Goal: Task Accomplishment & Management: Use online tool/utility

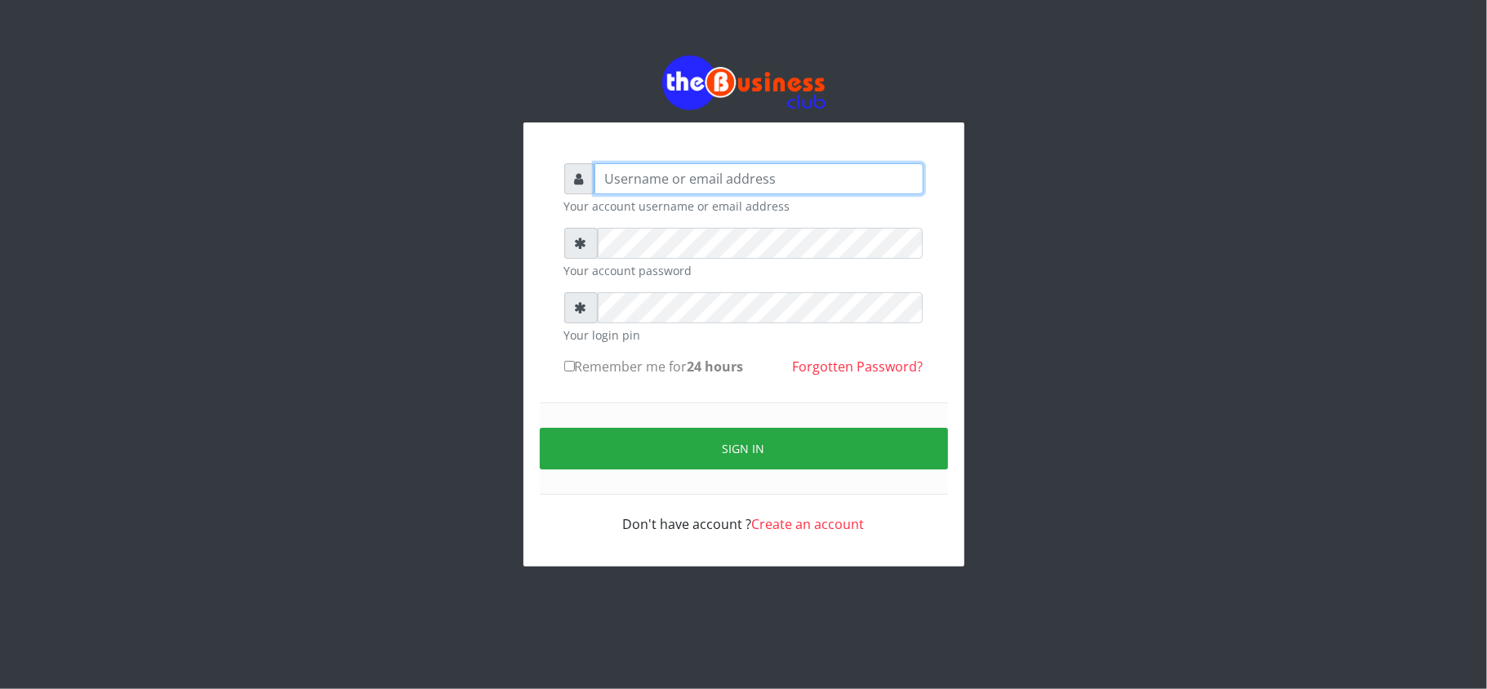
click at [608, 183] on input "text" at bounding box center [759, 178] width 329 height 31
type input "kennyclassy"
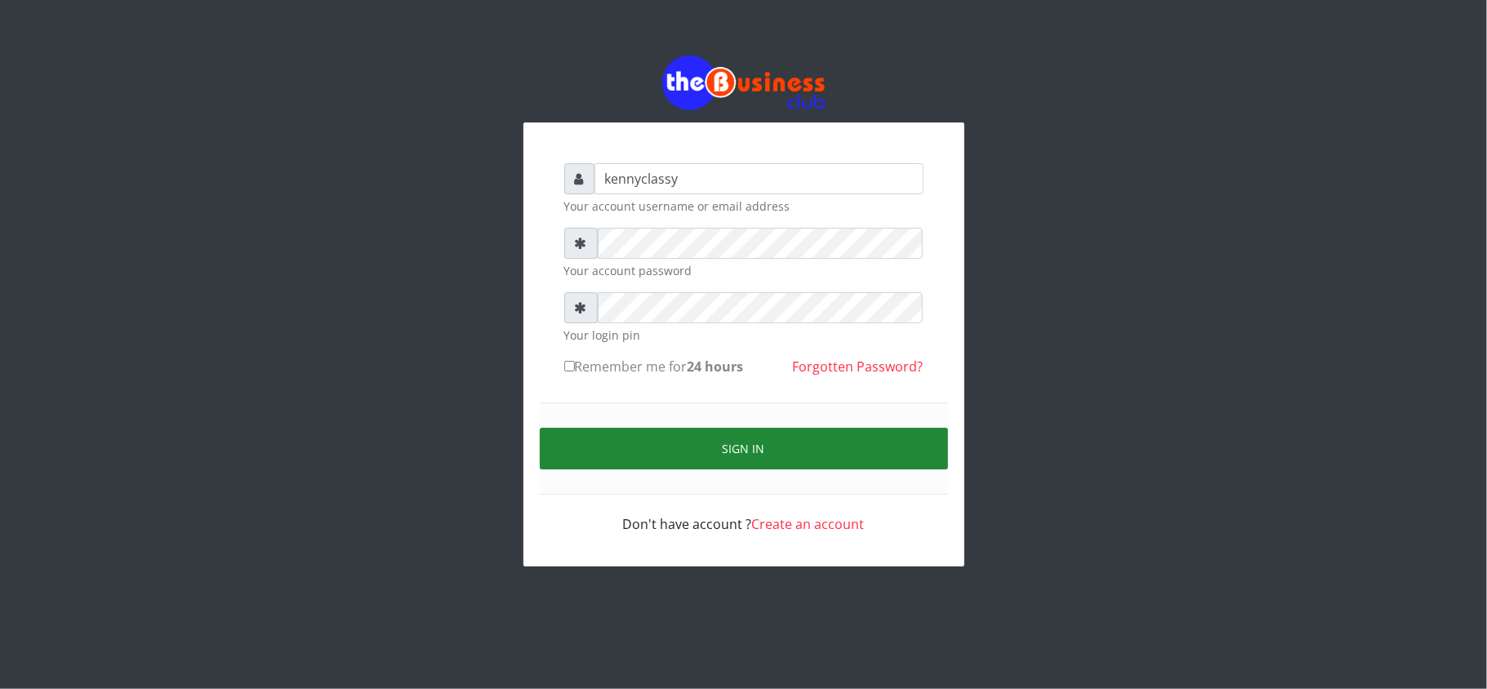
click at [691, 457] on button "Sign in" at bounding box center [744, 449] width 408 height 42
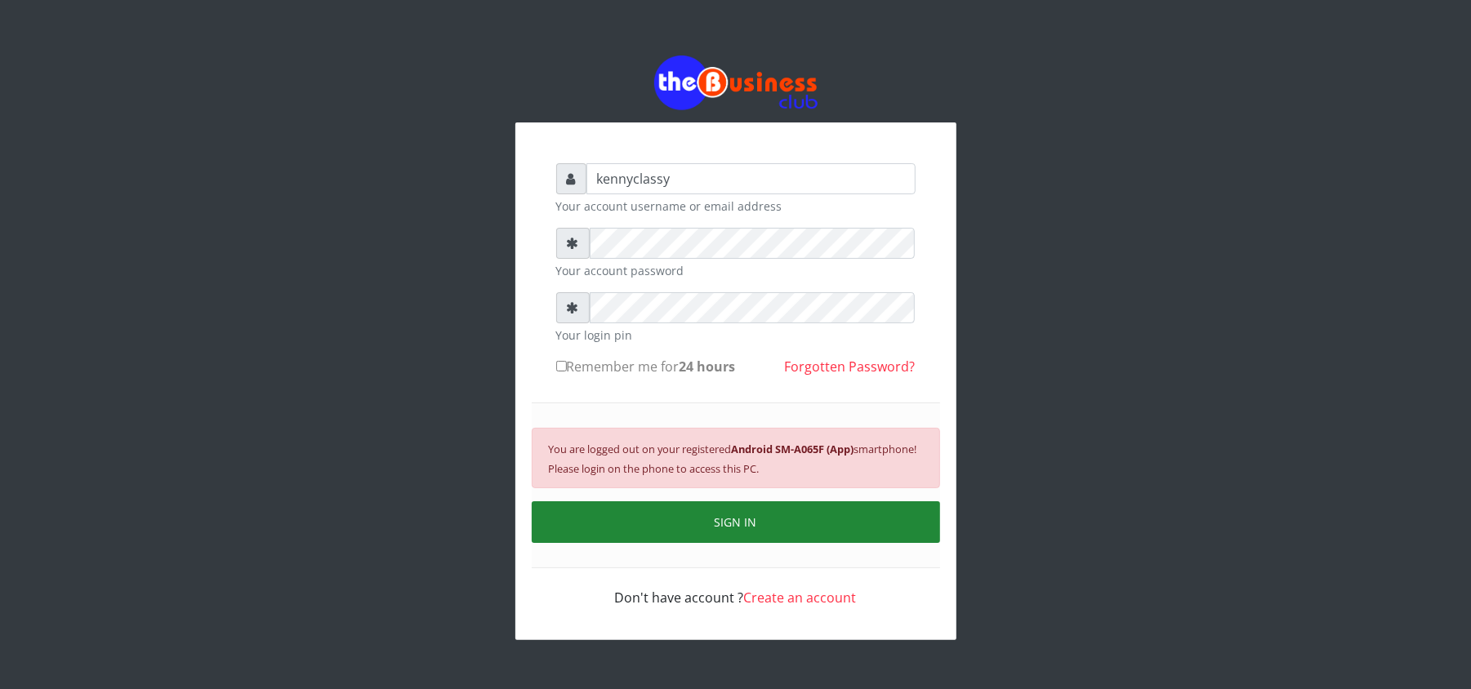
click at [683, 527] on button "SIGN IN" at bounding box center [736, 522] width 408 height 42
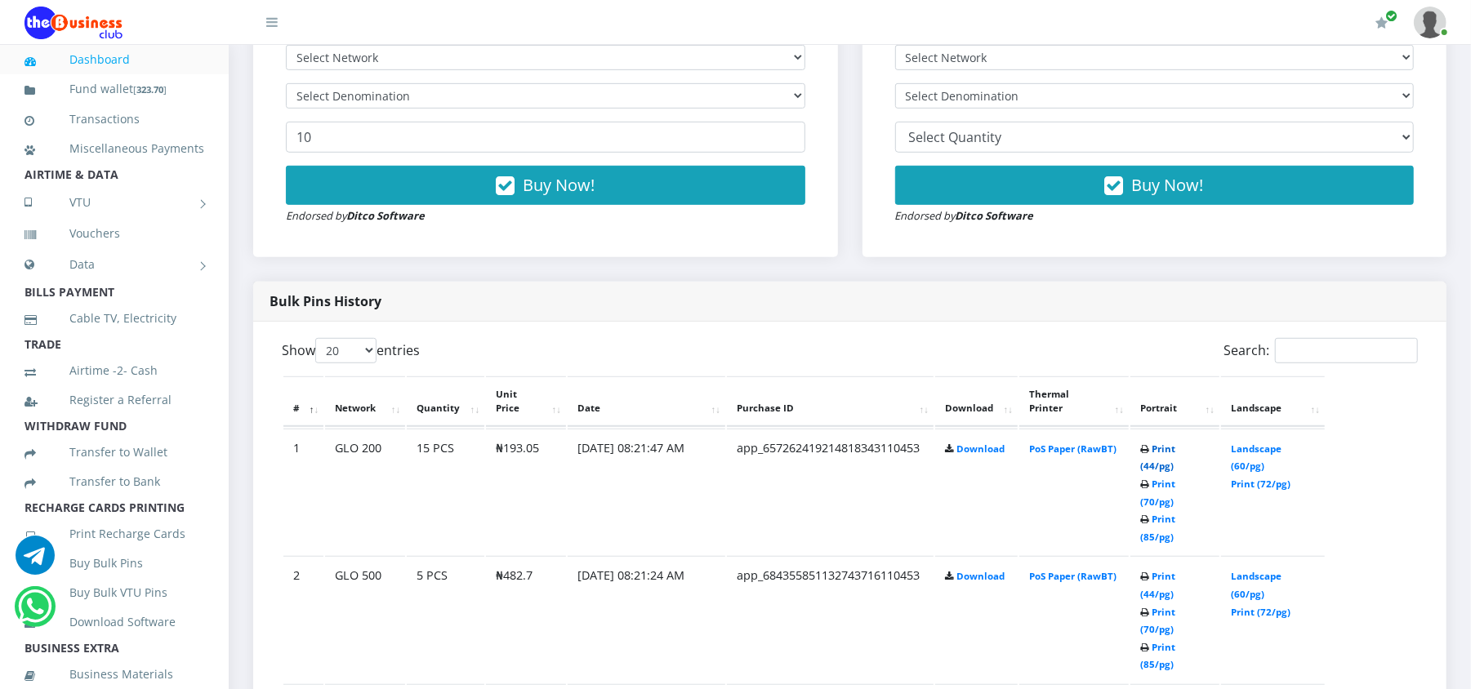
click at [1164, 448] on link "Print (44/pg)" at bounding box center [1157, 458] width 35 height 30
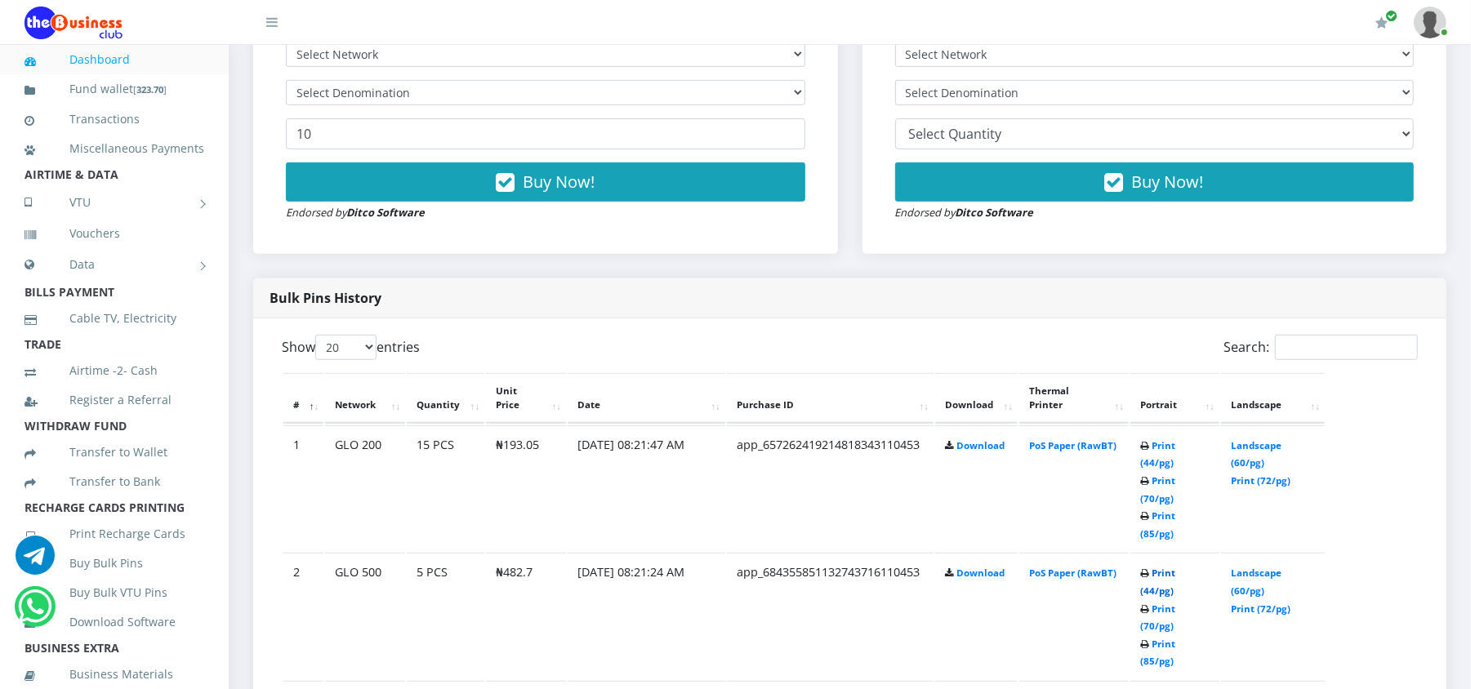
click at [1175, 567] on link "Print (44/pg)" at bounding box center [1157, 582] width 35 height 30
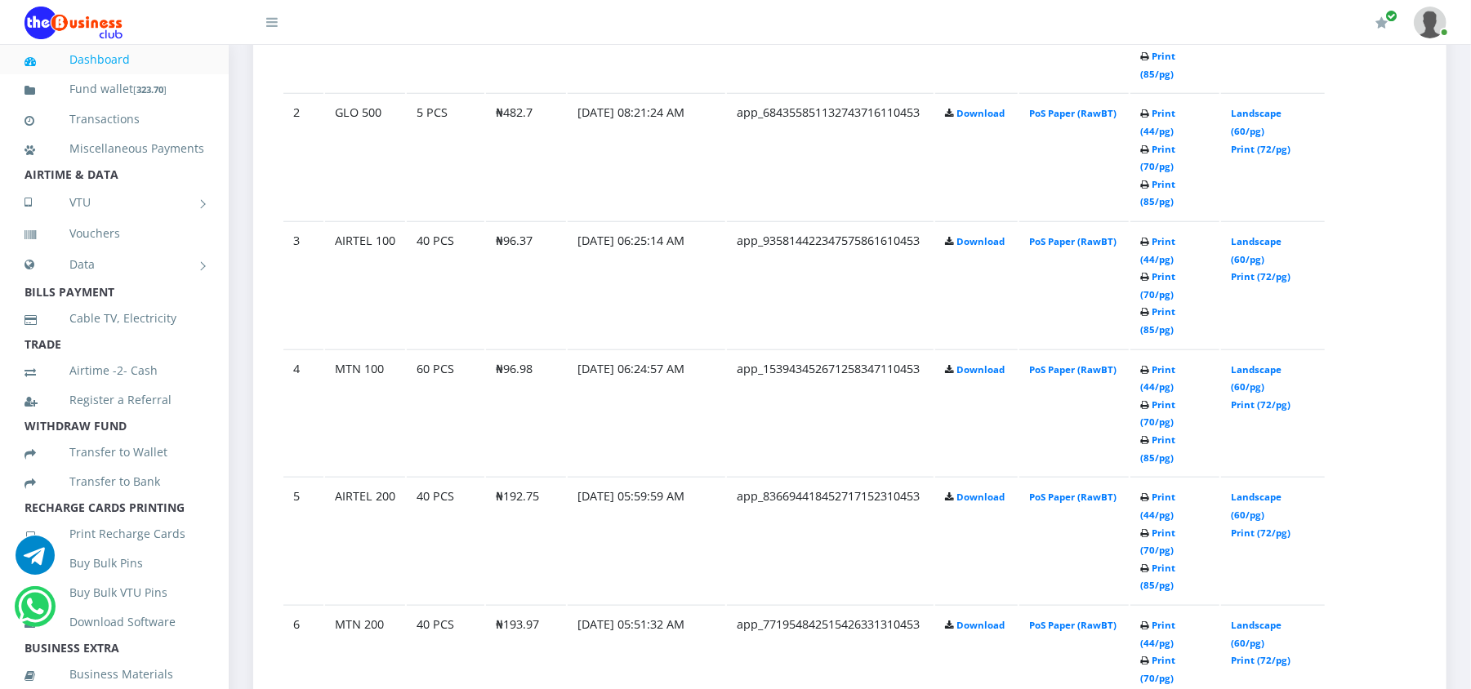
scroll to position [1057, 0]
